Goal: Task Accomplishment & Management: Complete application form

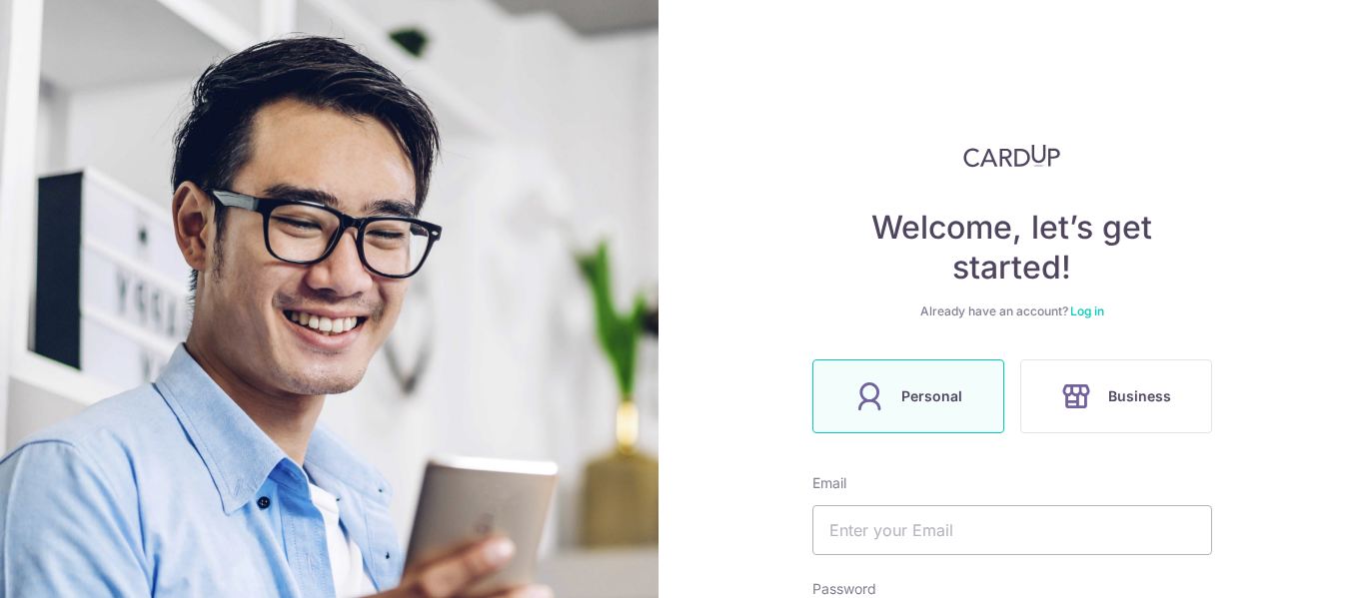
scroll to position [100, 0]
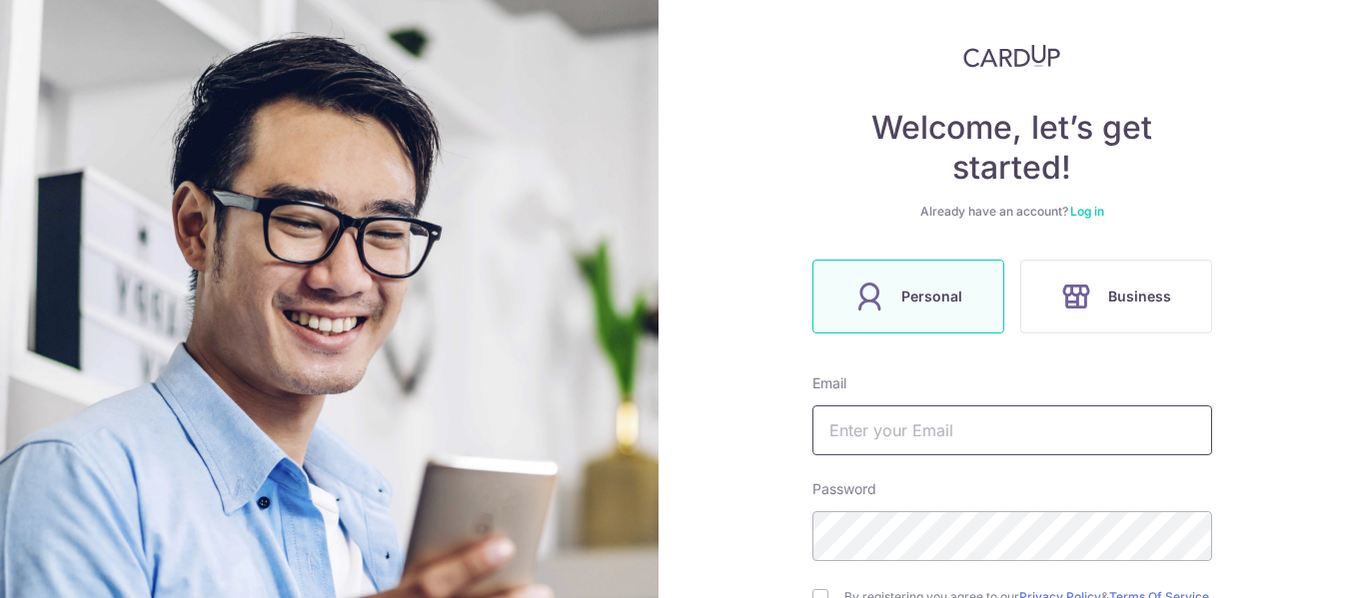
click at [902, 423] on input "text" at bounding box center [1012, 431] width 400 height 50
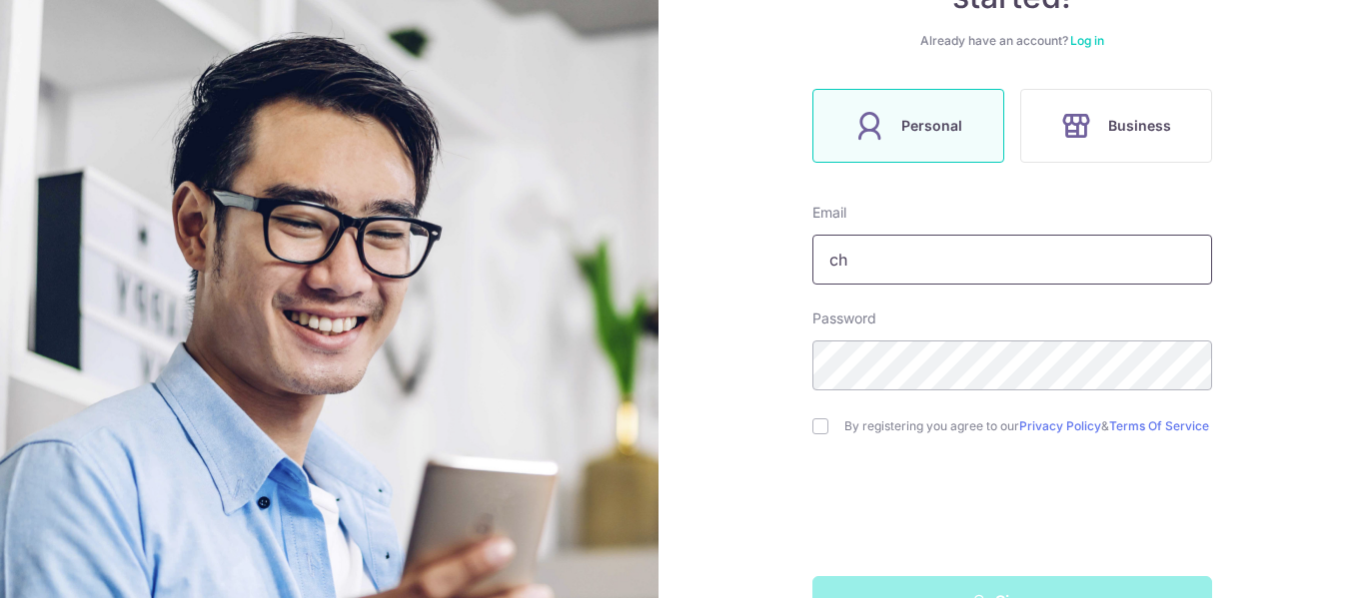
scroll to position [300, 0]
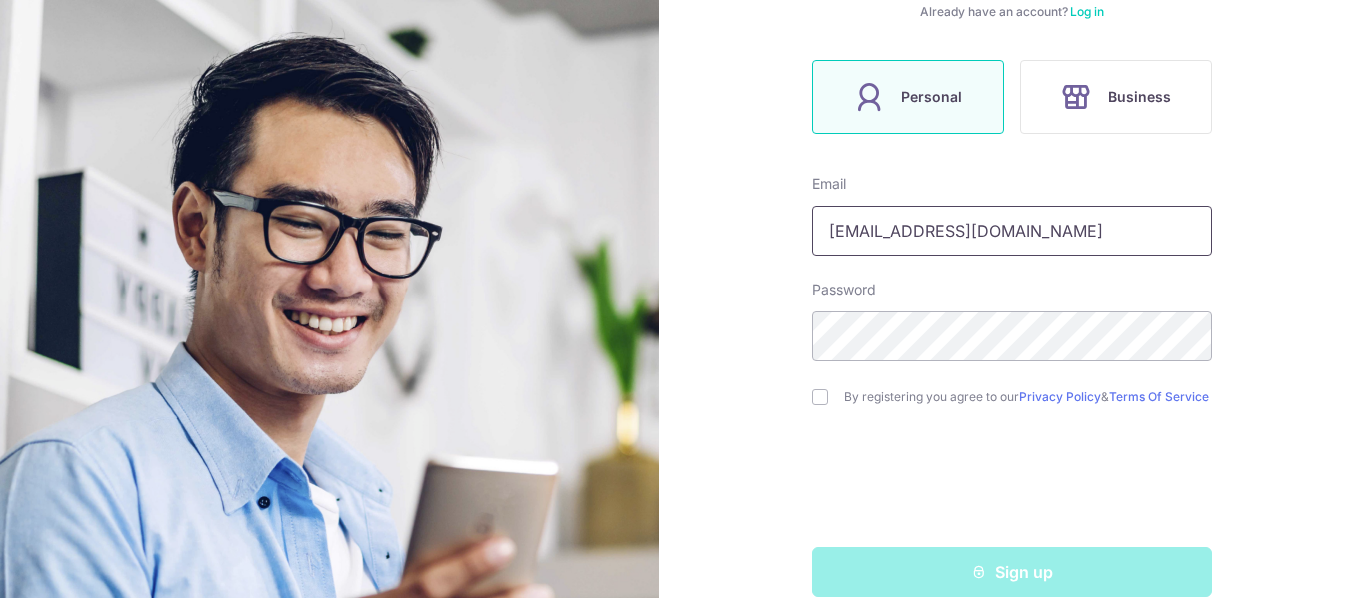
type input "choy.yingrui@gmail.com"
click at [825, 401] on div "By registering you agree to our Privacy Policy & Terms Of Service" at bounding box center [1012, 398] width 400 height 24
click at [812, 403] on input "checkbox" at bounding box center [820, 398] width 16 height 16
checkbox input "true"
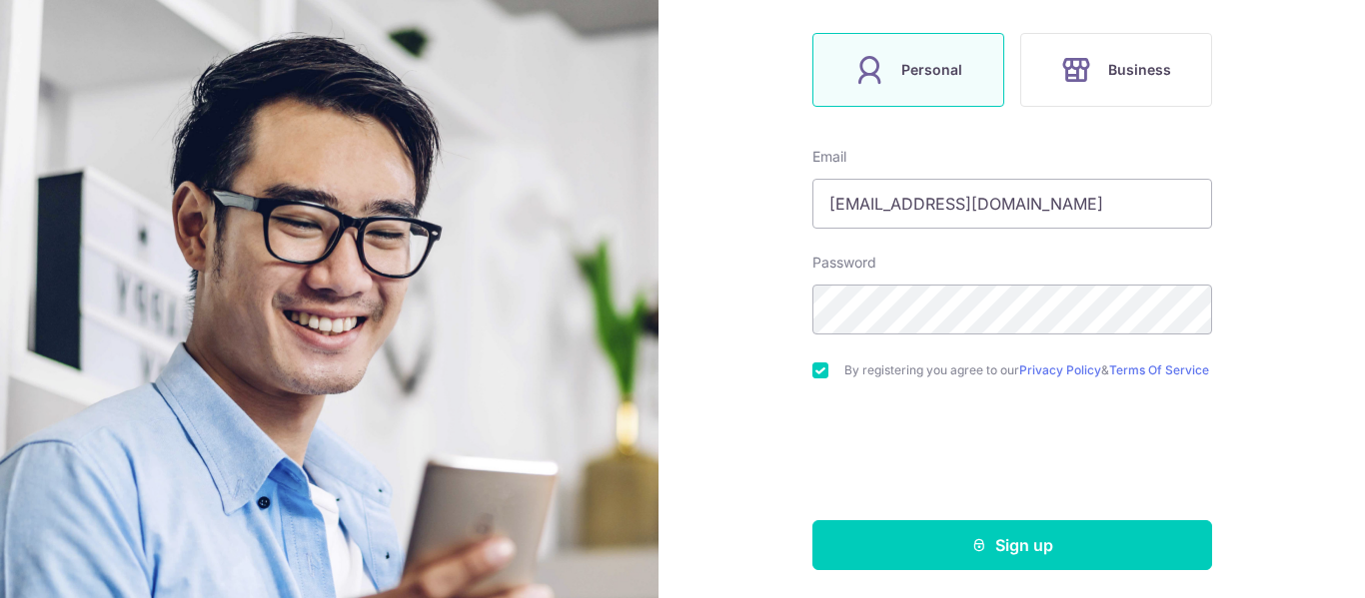
scroll to position [339, 0]
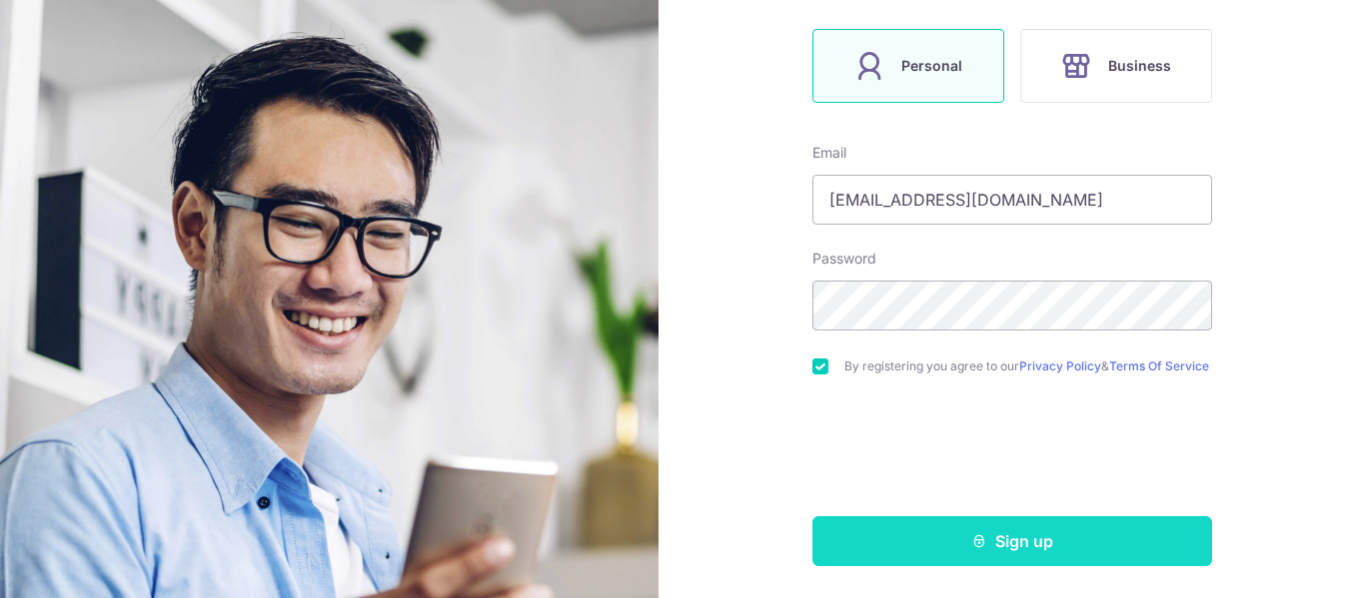
click at [938, 546] on button "Sign up" at bounding box center [1012, 541] width 400 height 50
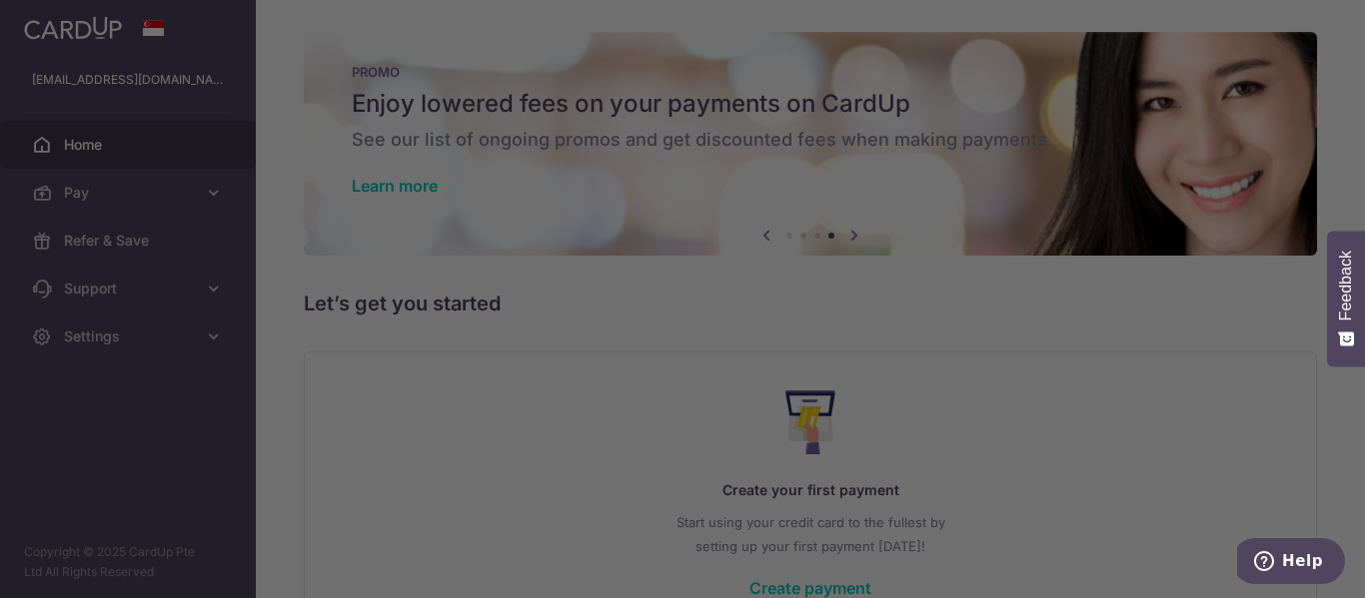
click at [1159, 224] on div at bounding box center [689, 302] width 1379 height 604
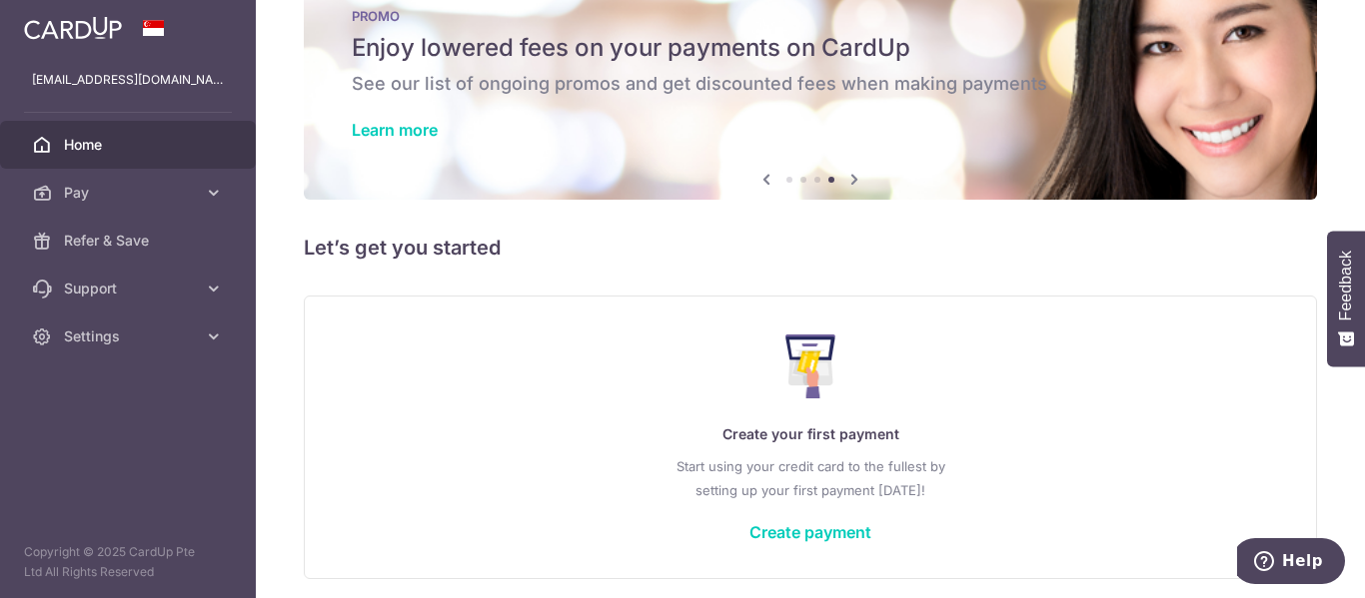
scroll to position [131, 0]
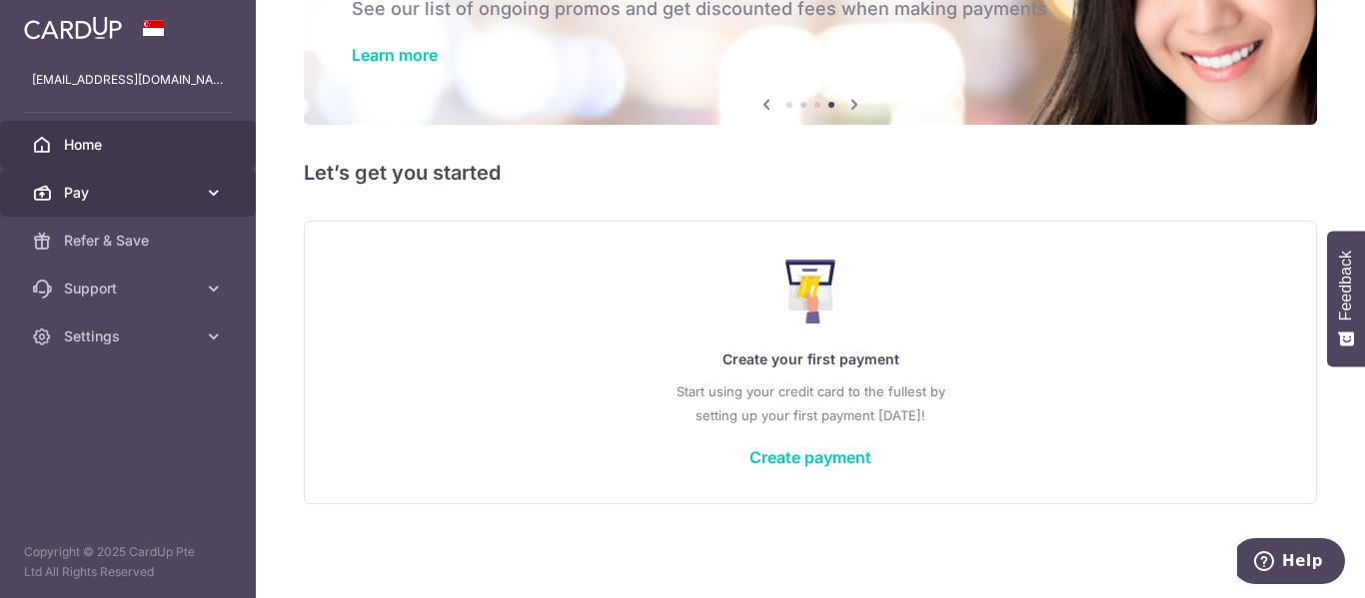
click at [173, 185] on span "Pay" at bounding box center [130, 193] width 132 height 20
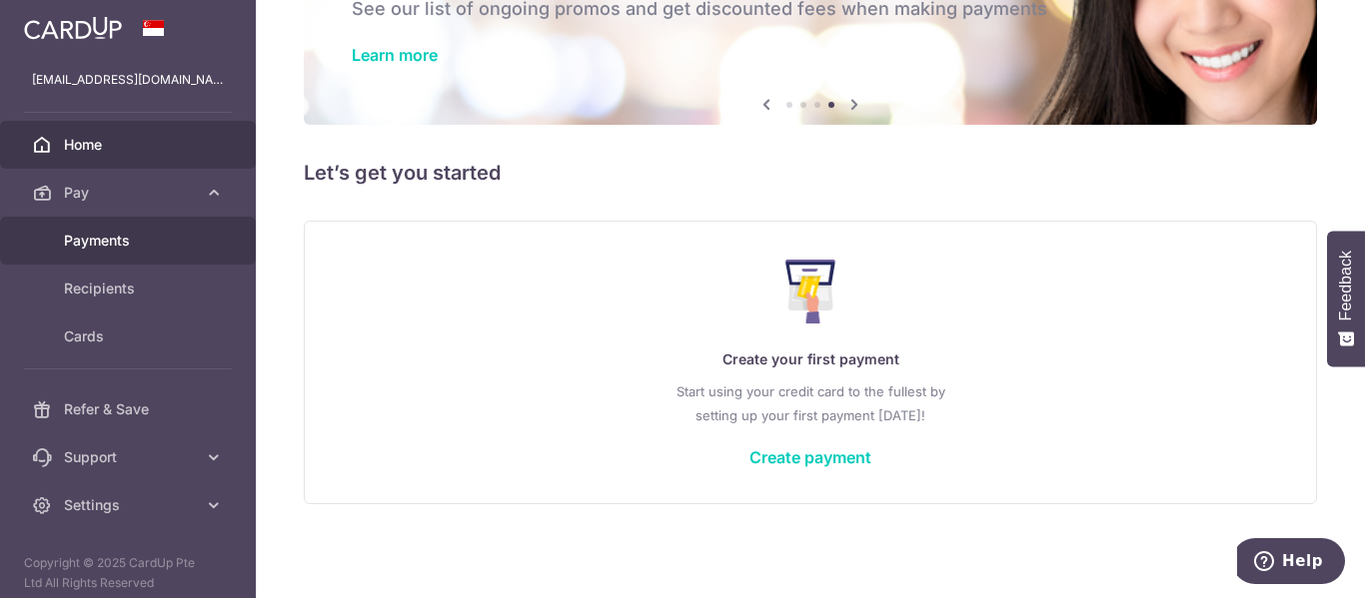
click at [153, 245] on span "Payments" at bounding box center [130, 241] width 132 height 20
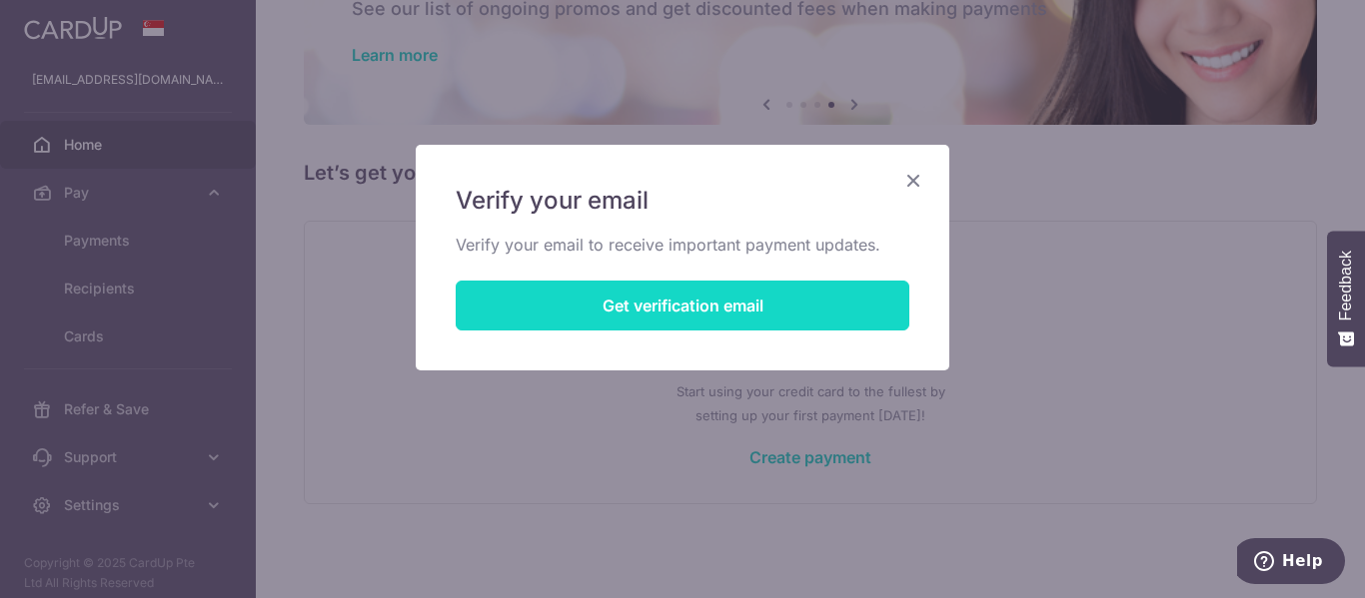
click at [716, 294] on button "Get verification email" at bounding box center [683, 306] width 454 height 50
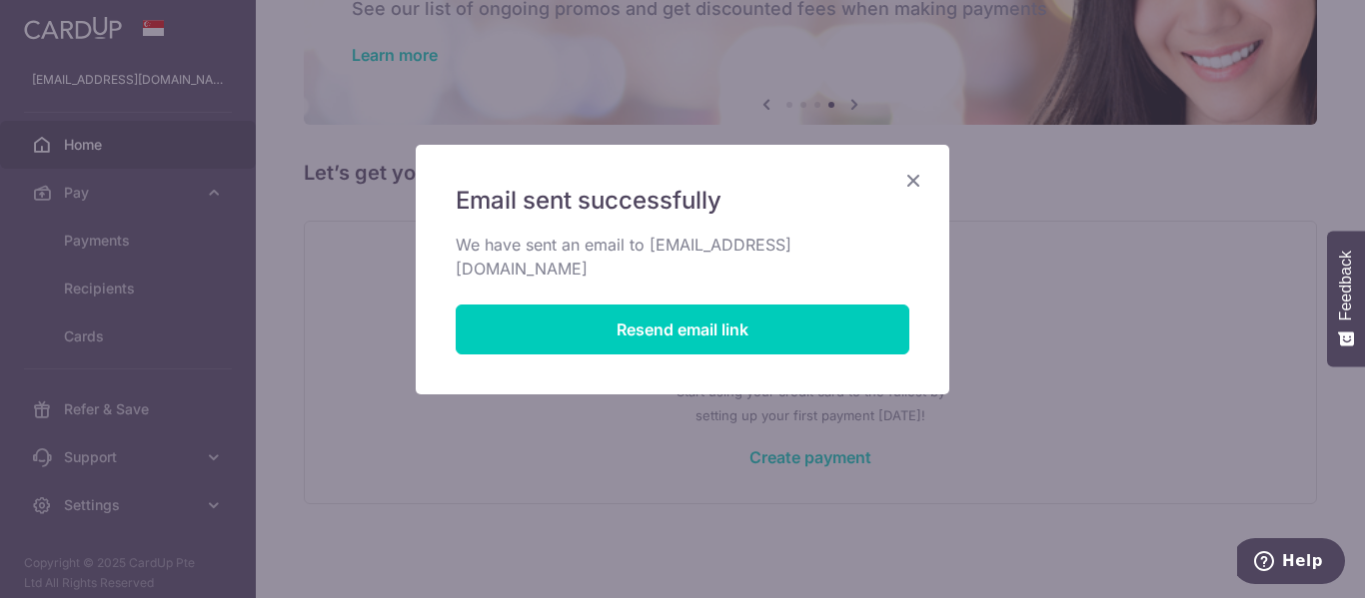
click at [920, 159] on div "Email sent successfully We have sent an email to choy.yingrui@gmail.com Resend …" at bounding box center [682, 270] width 533 height 250
click at [916, 167] on div "Email sent successfully We have sent an email to choy.yingrui@gmail.com Resend …" at bounding box center [682, 270] width 533 height 250
click at [914, 198] on div "Email sent successfully We have sent an email to choy.yingrui@gmail.com Resend …" at bounding box center [682, 270] width 533 height 250
click at [909, 181] on icon "Close" at bounding box center [913, 180] width 24 height 25
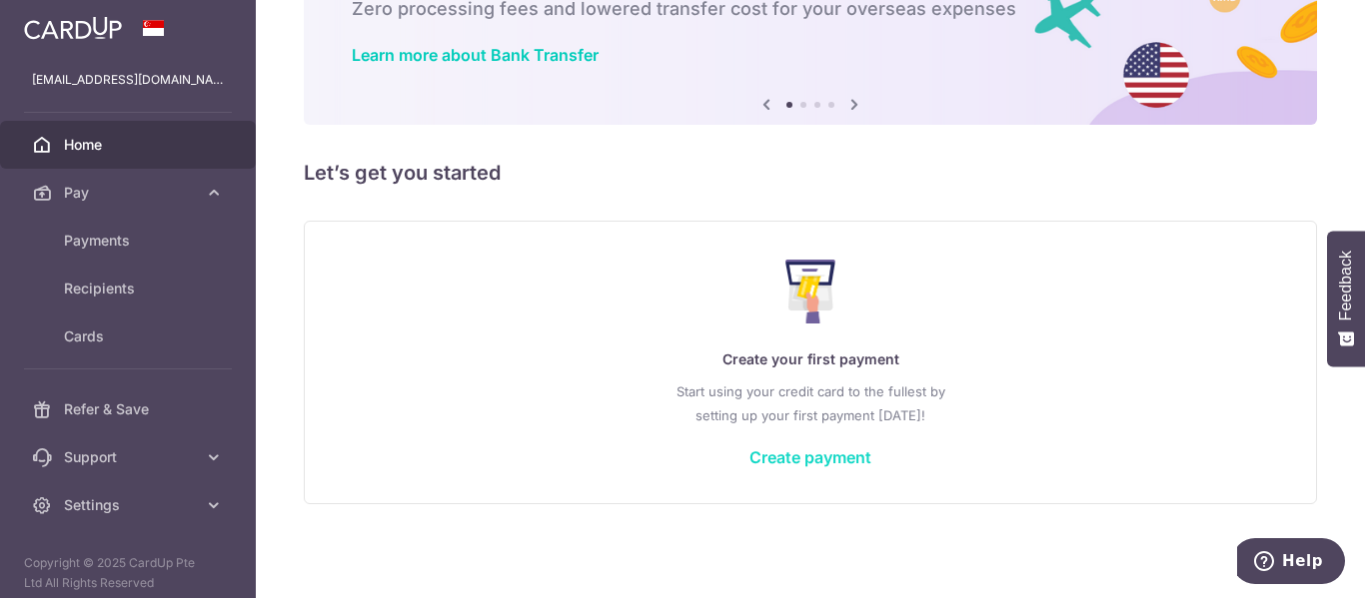
click at [828, 460] on link "Create payment" at bounding box center [810, 458] width 122 height 20
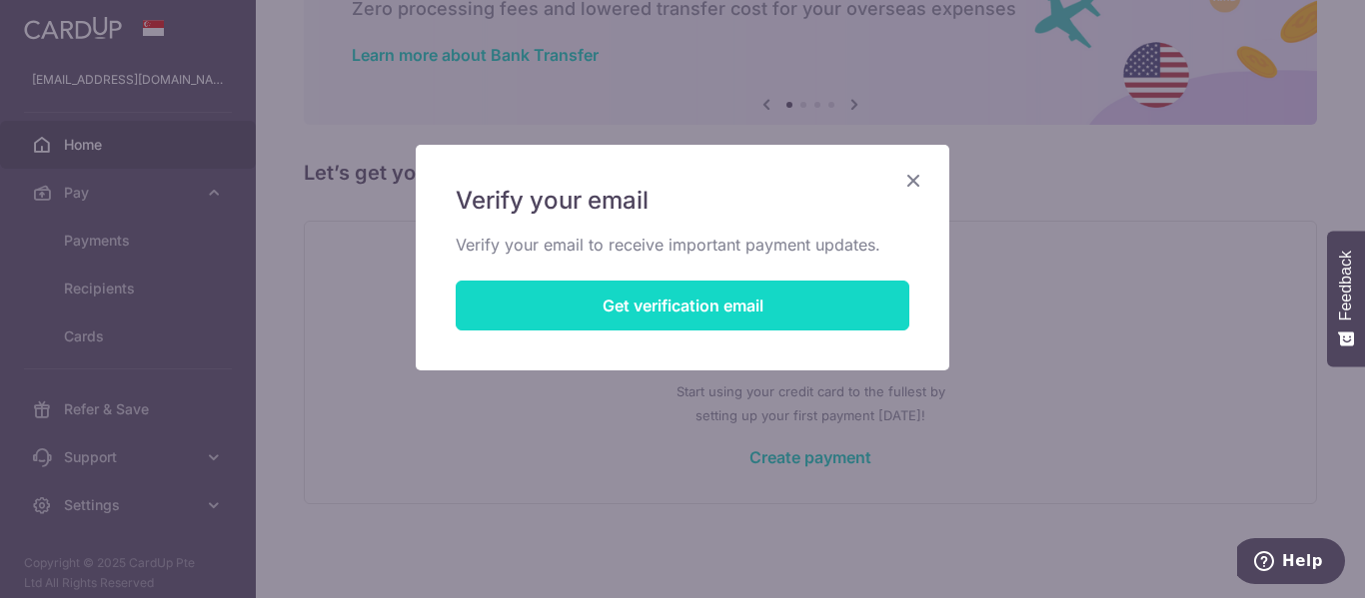
click at [607, 309] on button "Get verification email" at bounding box center [683, 306] width 454 height 50
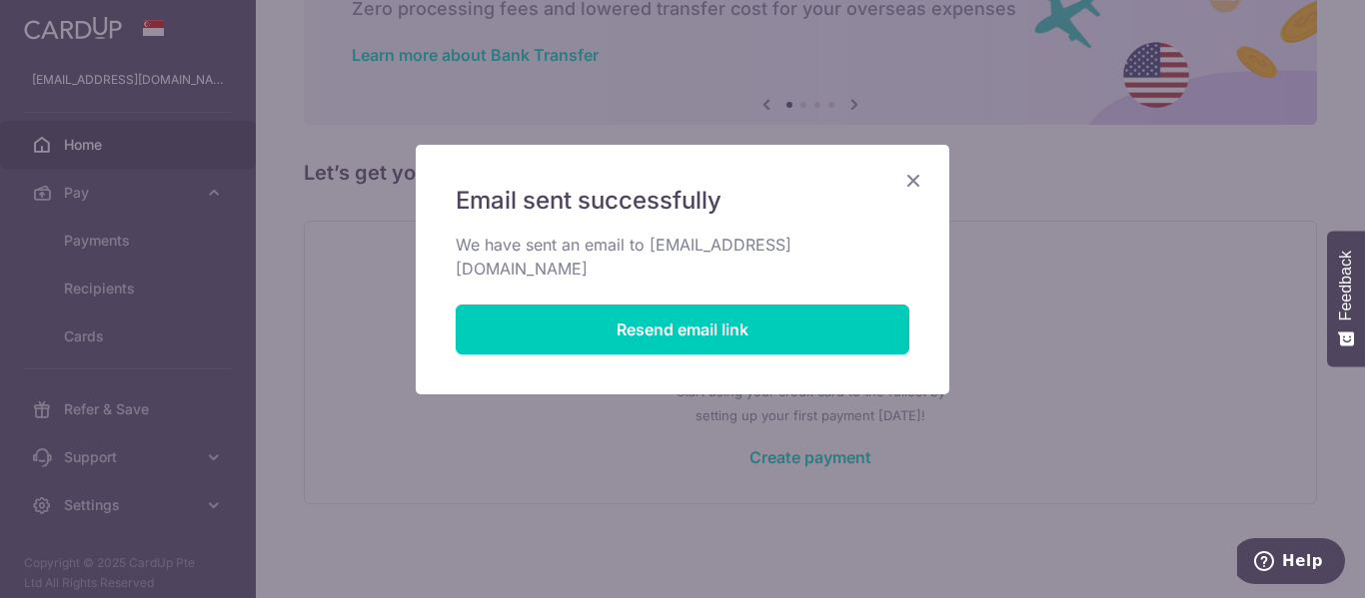
click at [922, 181] on icon "Close" at bounding box center [913, 180] width 24 height 25
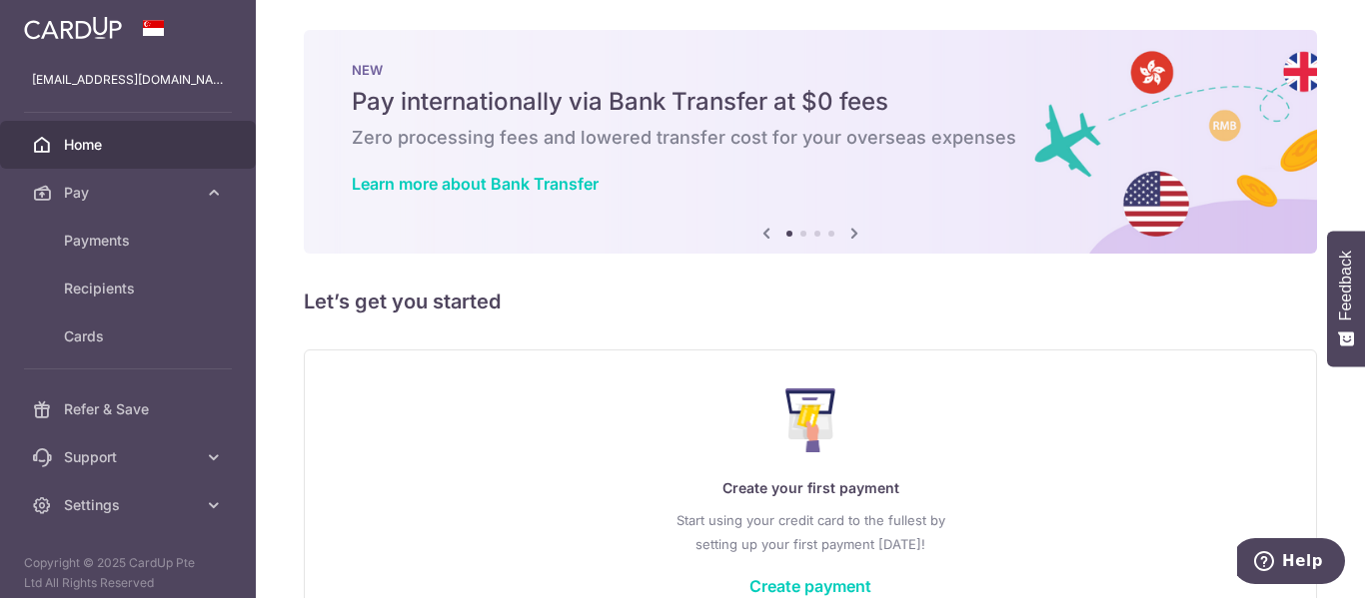
scroll to position [0, 0]
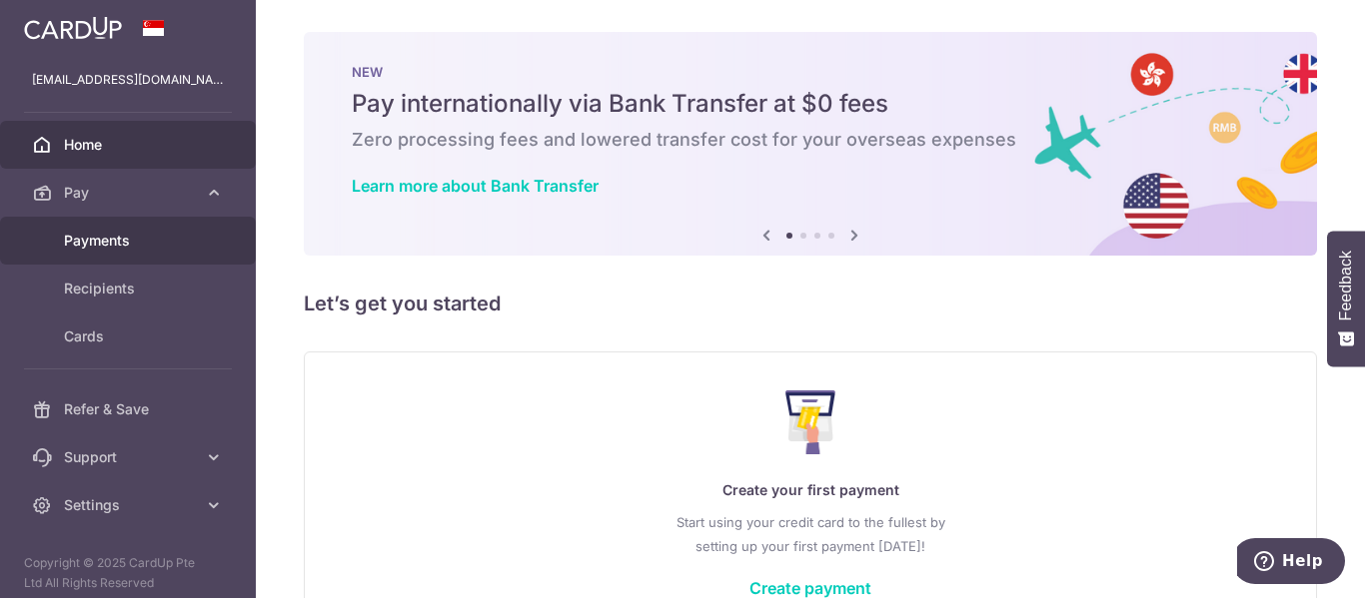
click at [144, 241] on span "Payments" at bounding box center [130, 241] width 132 height 20
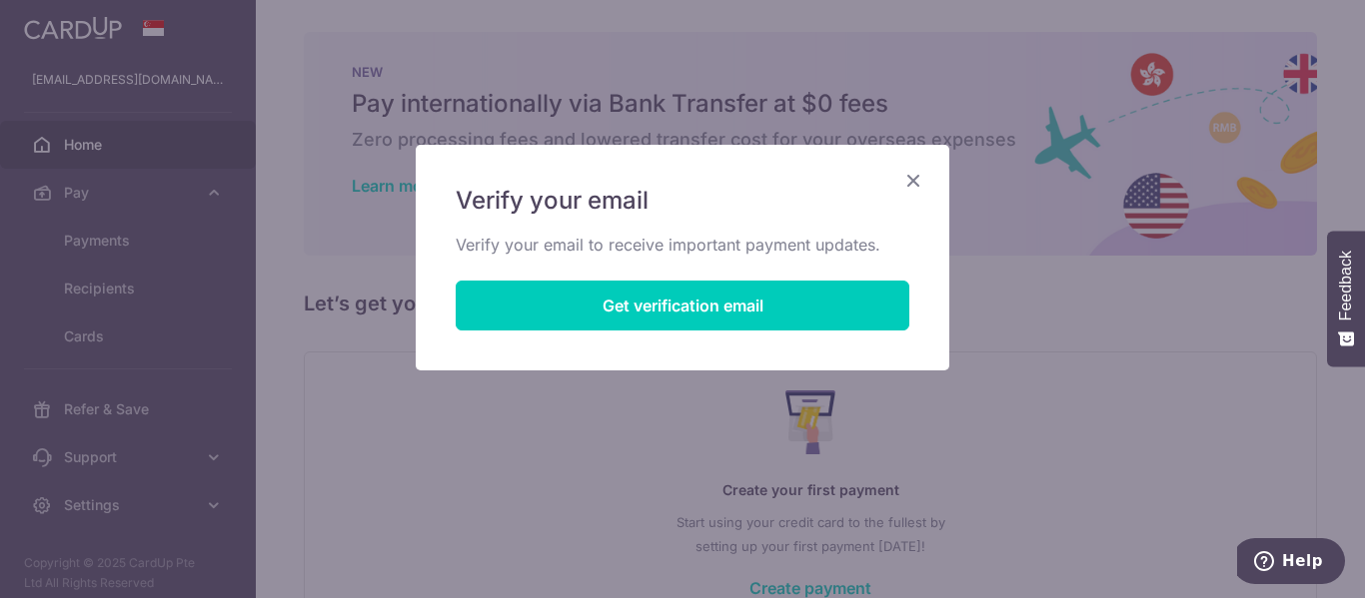
click at [920, 180] on icon "Close" at bounding box center [913, 180] width 24 height 25
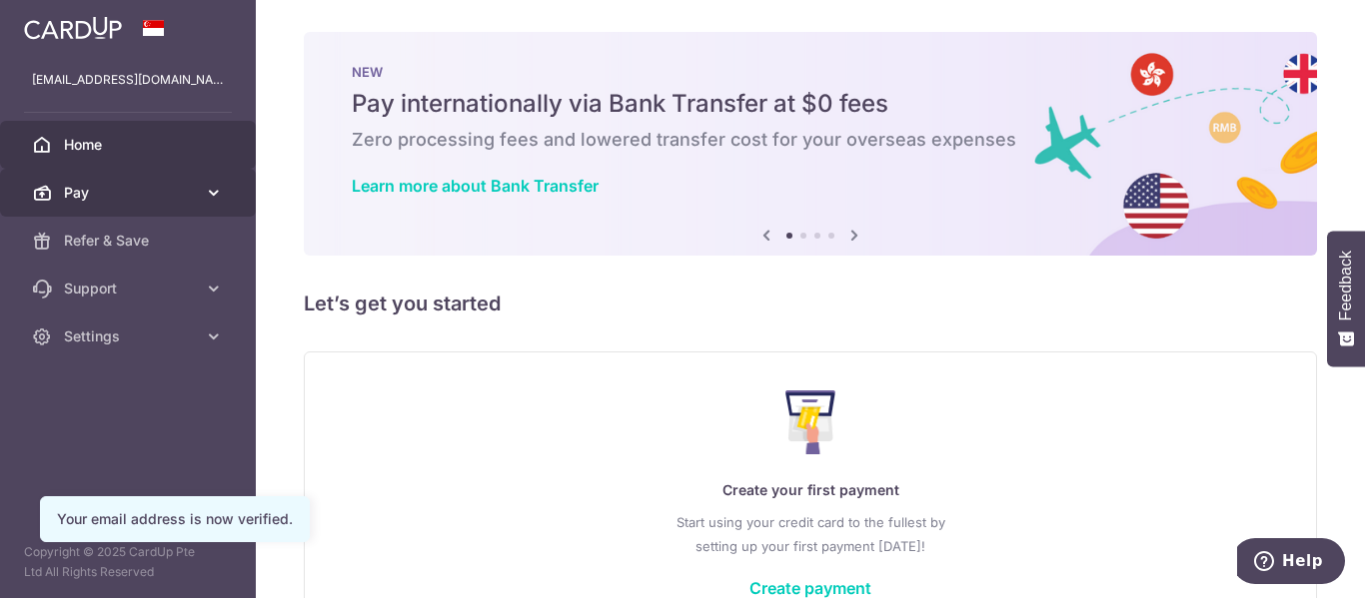
click at [115, 187] on span "Pay" at bounding box center [130, 193] width 132 height 20
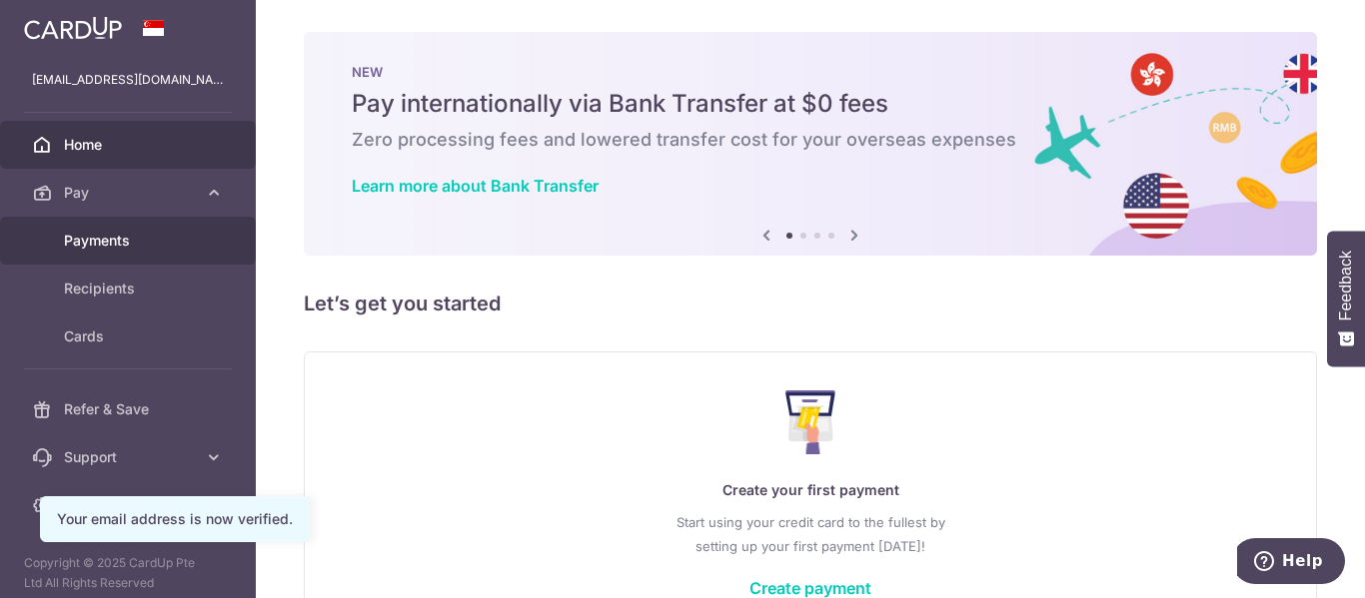
click at [137, 243] on span "Payments" at bounding box center [130, 241] width 132 height 20
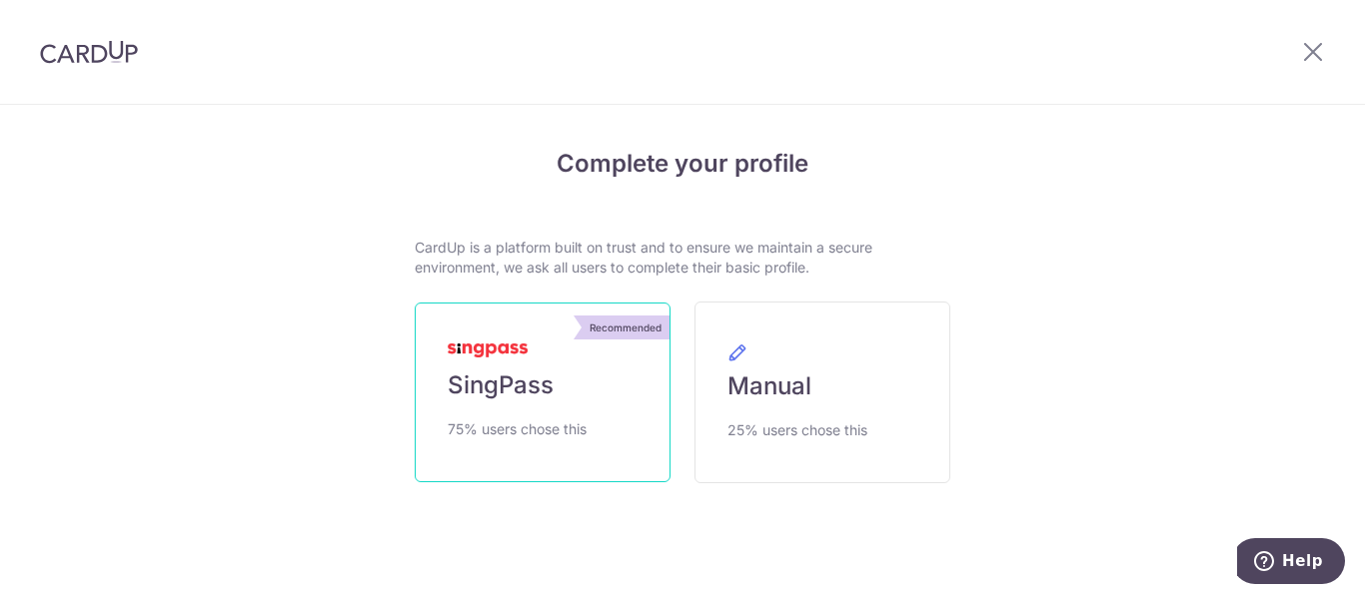
click at [482, 382] on span "SingPass" at bounding box center [501, 386] width 106 height 32
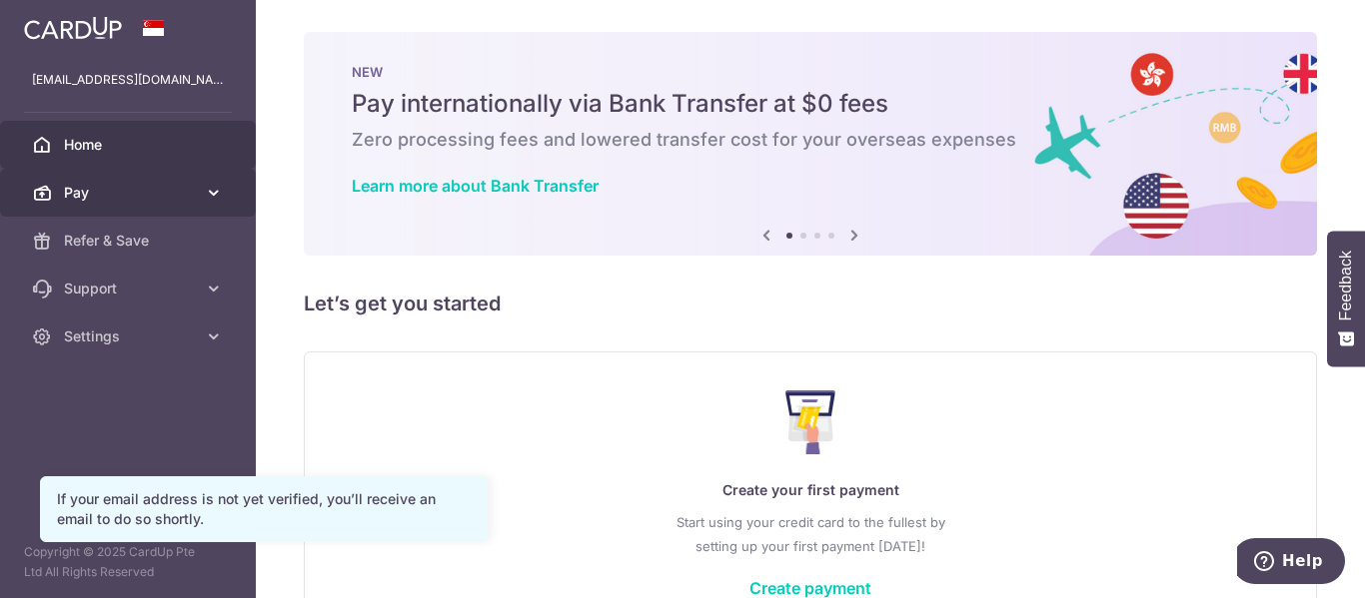
click at [165, 180] on link "Pay" at bounding box center [128, 193] width 256 height 48
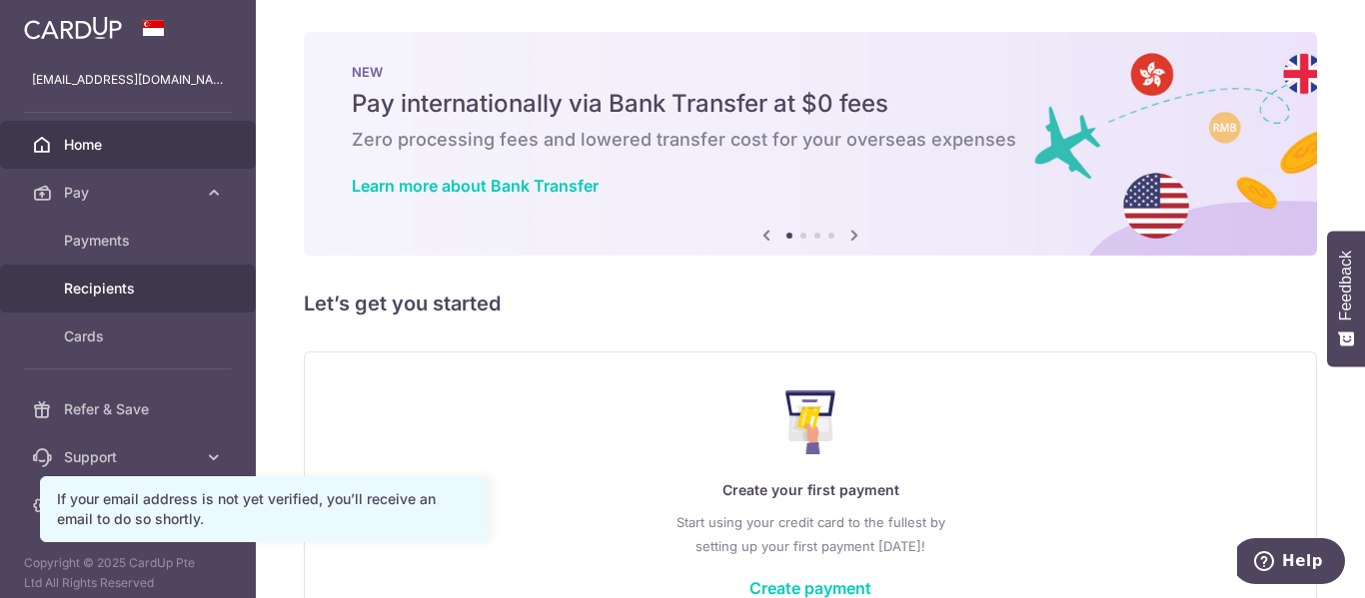
click at [171, 288] on span "Recipients" at bounding box center [130, 289] width 132 height 20
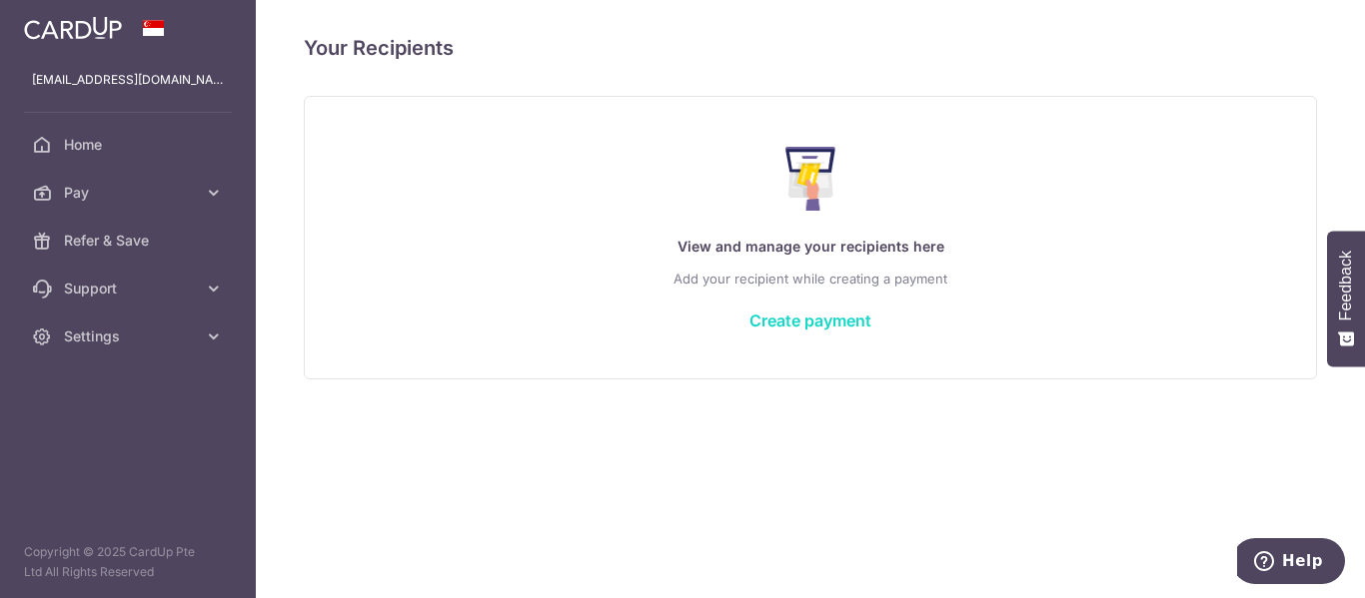
click at [801, 318] on link "Create payment" at bounding box center [810, 321] width 122 height 20
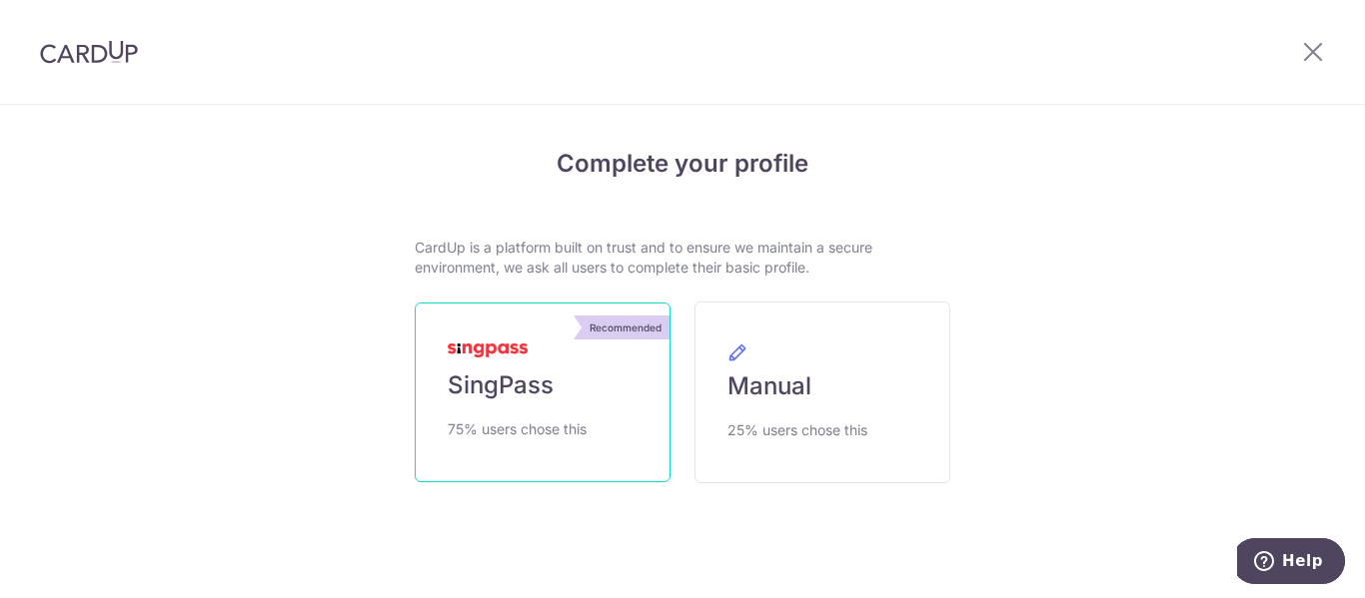
click at [514, 340] on link "Recommended SingPass 75% users chose this" at bounding box center [543, 393] width 256 height 180
